Goal: Transaction & Acquisition: Download file/media

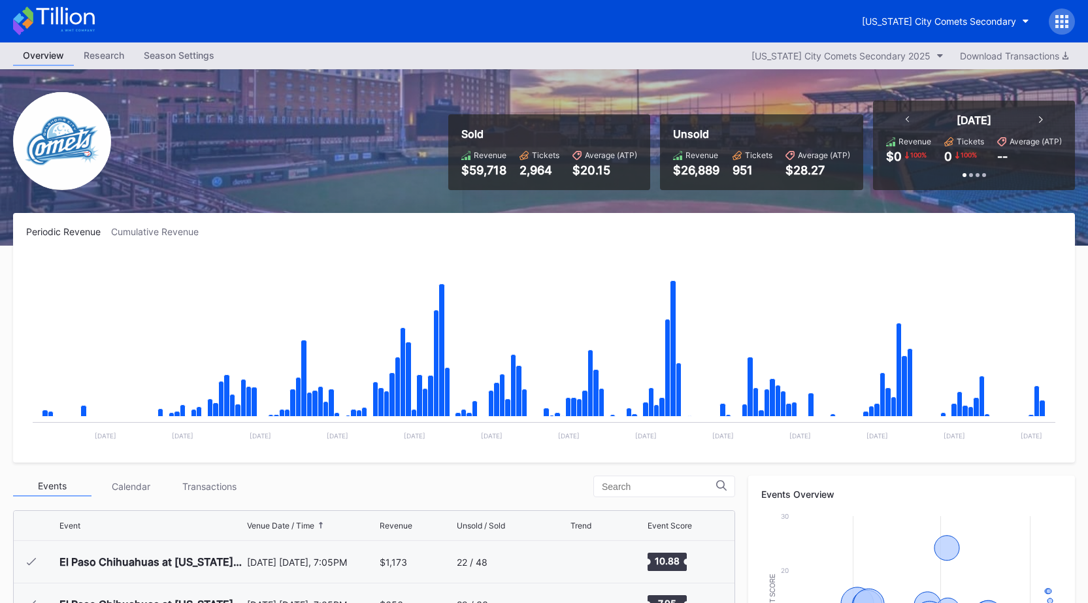
scroll to position [2759, 0]
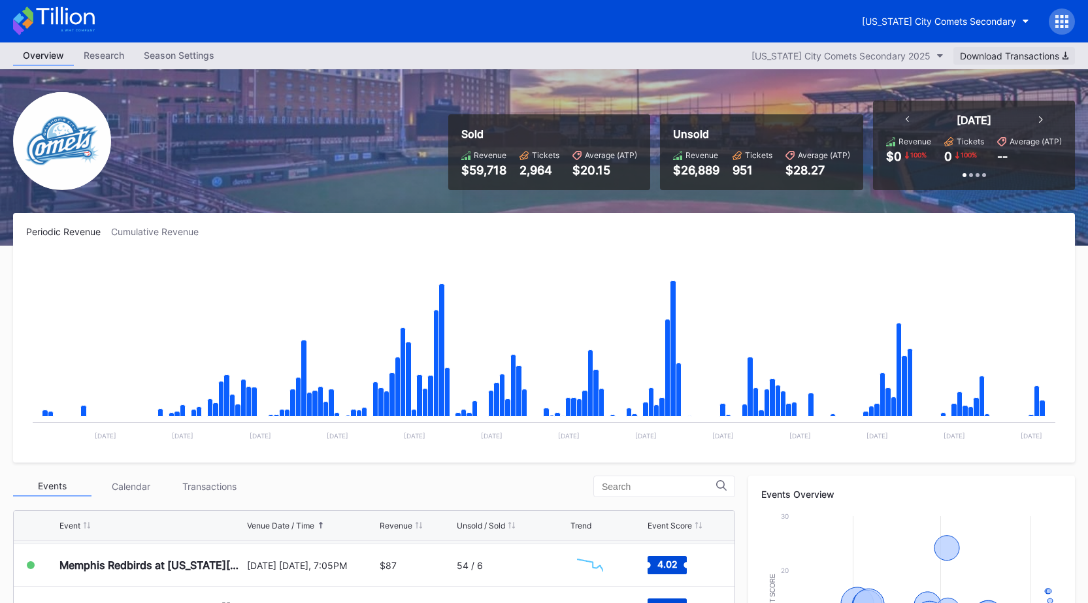
click at [1039, 62] on button "Download Transactions" at bounding box center [1015, 56] width 122 height 18
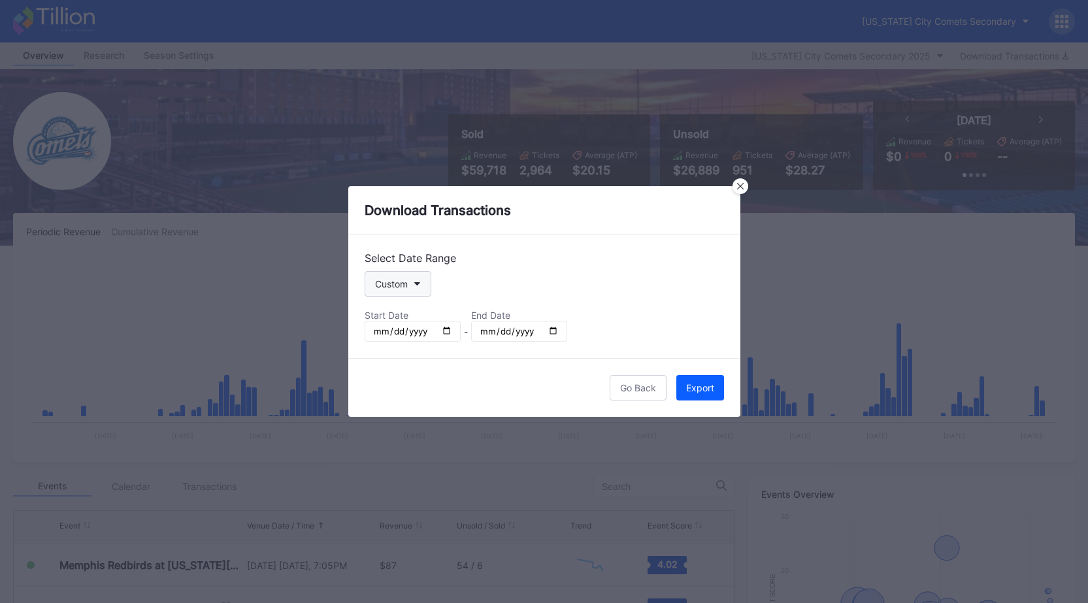
click at [386, 290] on button "Custom" at bounding box center [398, 283] width 67 height 25
click at [741, 180] on div at bounding box center [741, 186] width 16 height 16
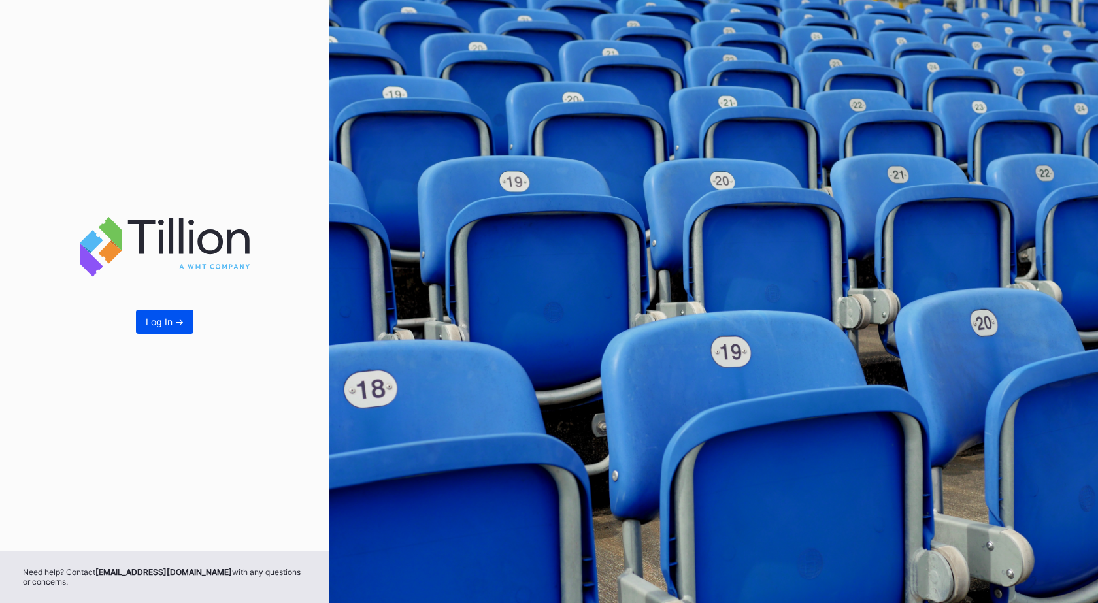
click at [160, 319] on div "Log In ->" at bounding box center [165, 321] width 38 height 11
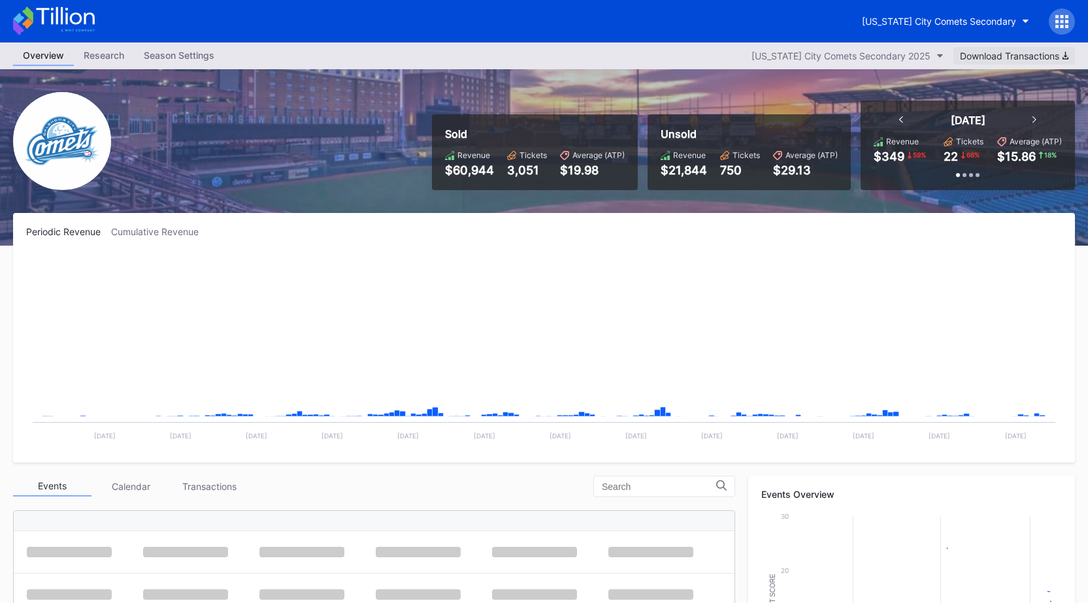
click at [1012, 58] on div "Download Transactions" at bounding box center [1014, 55] width 109 height 11
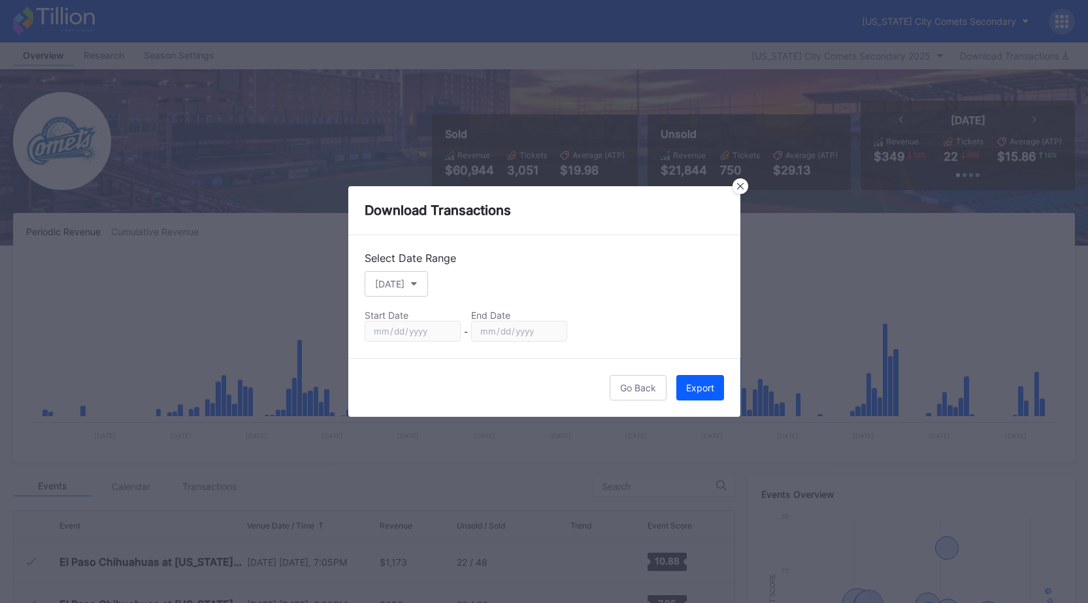
scroll to position [2759, 0]
click at [389, 284] on div "[DATE]" at bounding box center [389, 283] width 29 height 11
click at [400, 440] on div "Custom" at bounding box center [391, 441] width 33 height 11
click at [452, 333] on input "[DATE]" at bounding box center [413, 331] width 96 height 21
click at [446, 327] on input "[DATE]" at bounding box center [413, 331] width 96 height 21
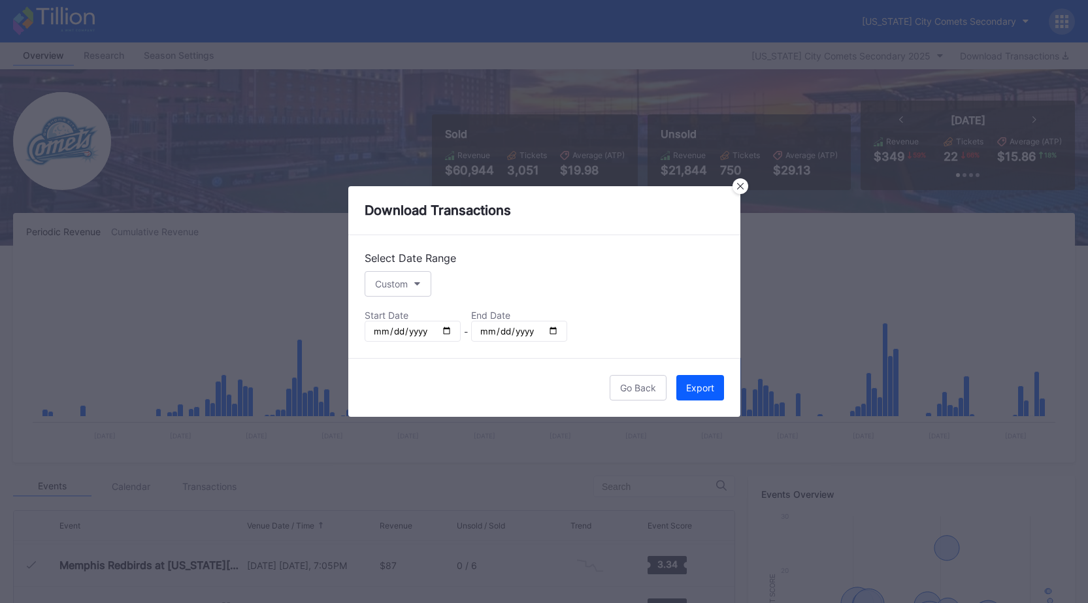
type input "[DATE]"
click at [554, 333] on input "[DATE]" at bounding box center [519, 331] width 96 height 21
type input "[DATE]"
click at [690, 387] on div "Export" at bounding box center [700, 387] width 28 height 11
